Goal: Information Seeking & Learning: Learn about a topic

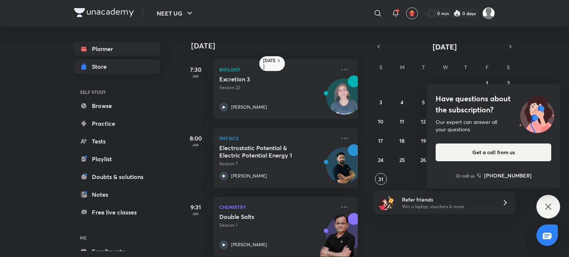
scroll to position [149, 0]
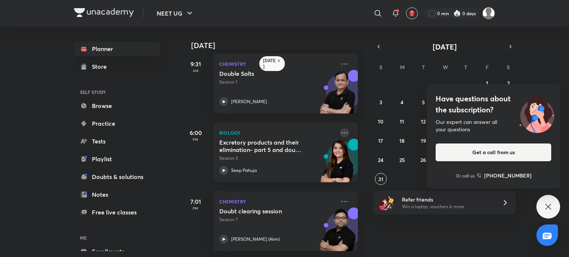
click at [340, 130] on icon at bounding box center [344, 132] width 9 height 9
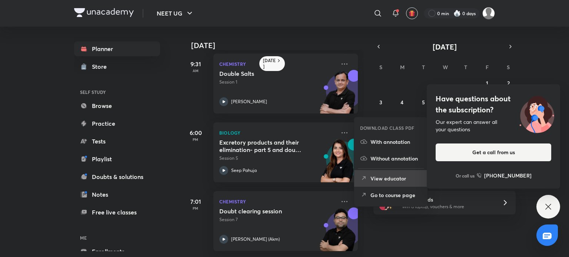
click at [383, 182] on p "View educator" at bounding box center [395, 179] width 51 height 8
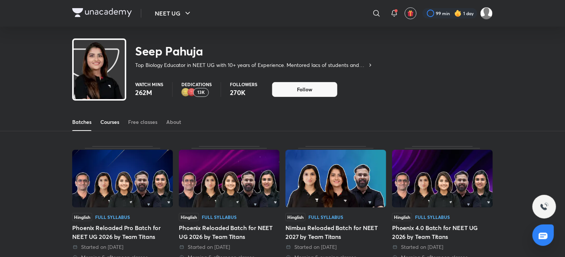
click at [109, 118] on link "Courses" at bounding box center [109, 122] width 19 height 18
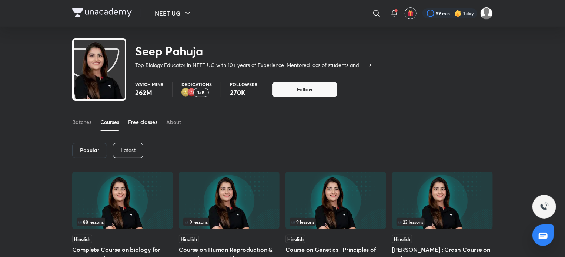
click at [146, 120] on div "Free classes" at bounding box center [142, 121] width 29 height 7
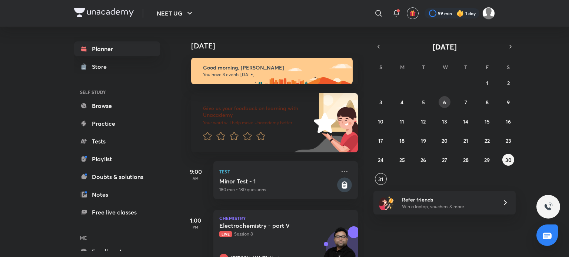
click at [447, 99] on button "6" at bounding box center [444, 102] width 12 height 12
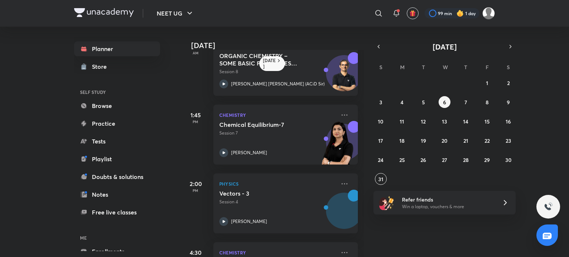
scroll to position [218, 0]
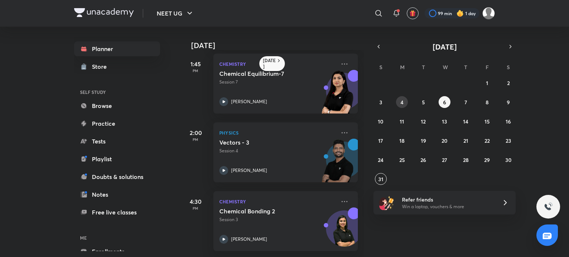
click at [400, 103] on button "4" at bounding box center [402, 102] width 12 height 12
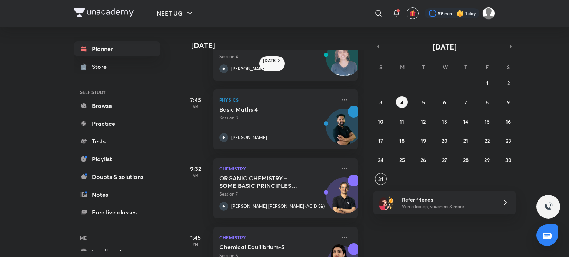
scroll to position [0, 0]
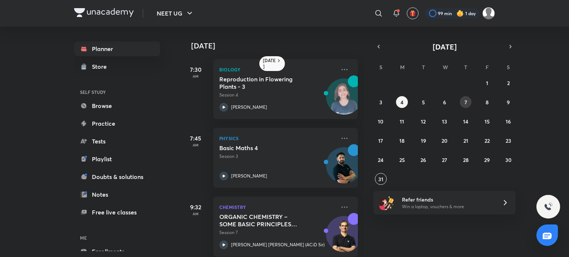
click at [466, 102] on abbr "7" at bounding box center [465, 102] width 3 height 7
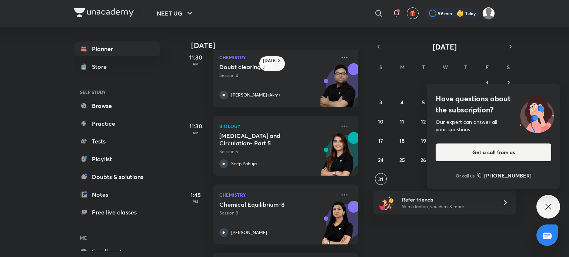
scroll to position [219, 0]
click at [225, 159] on div at bounding box center [223, 163] width 9 height 9
